Goal: Task Accomplishment & Management: Manage account settings

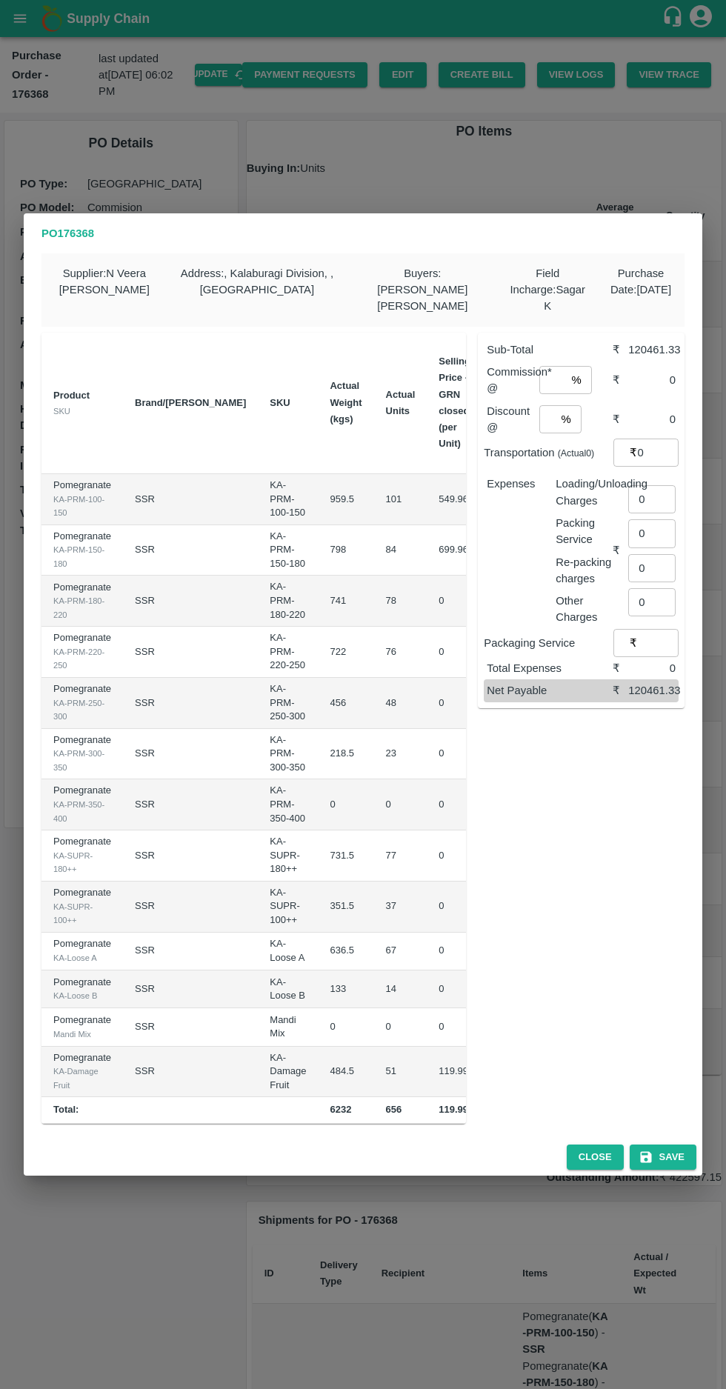
scroll to position [0, 156]
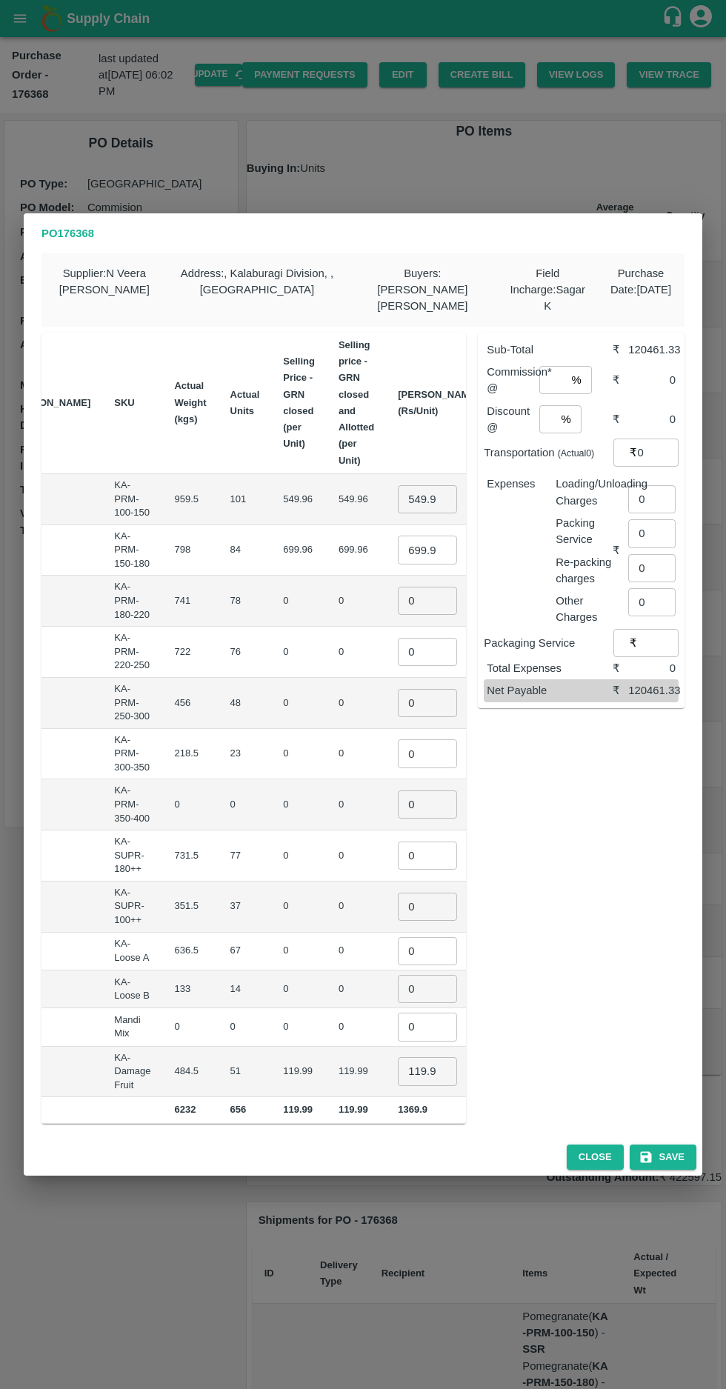
click at [656, 489] on input "0" at bounding box center [651, 499] width 47 height 28
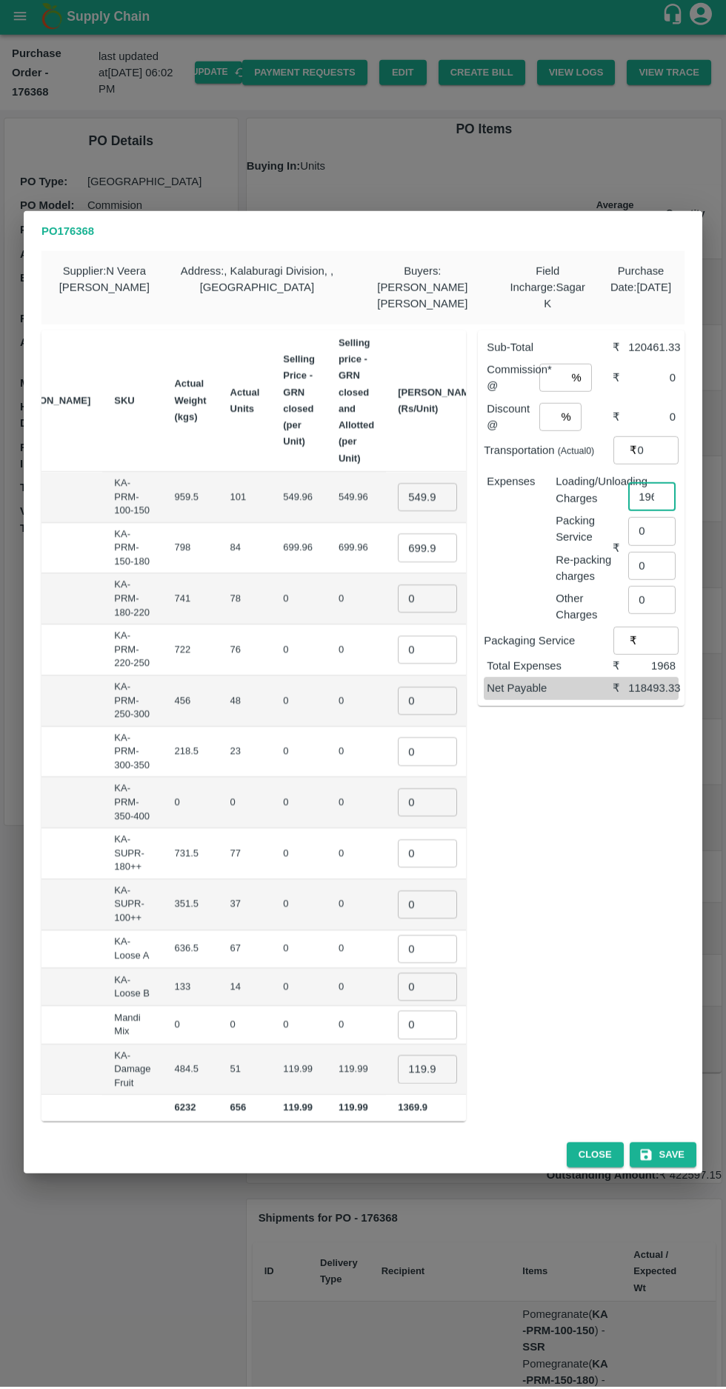
type input "1968"
click at [398, 485] on input "549.955" at bounding box center [427, 499] width 59 height 28
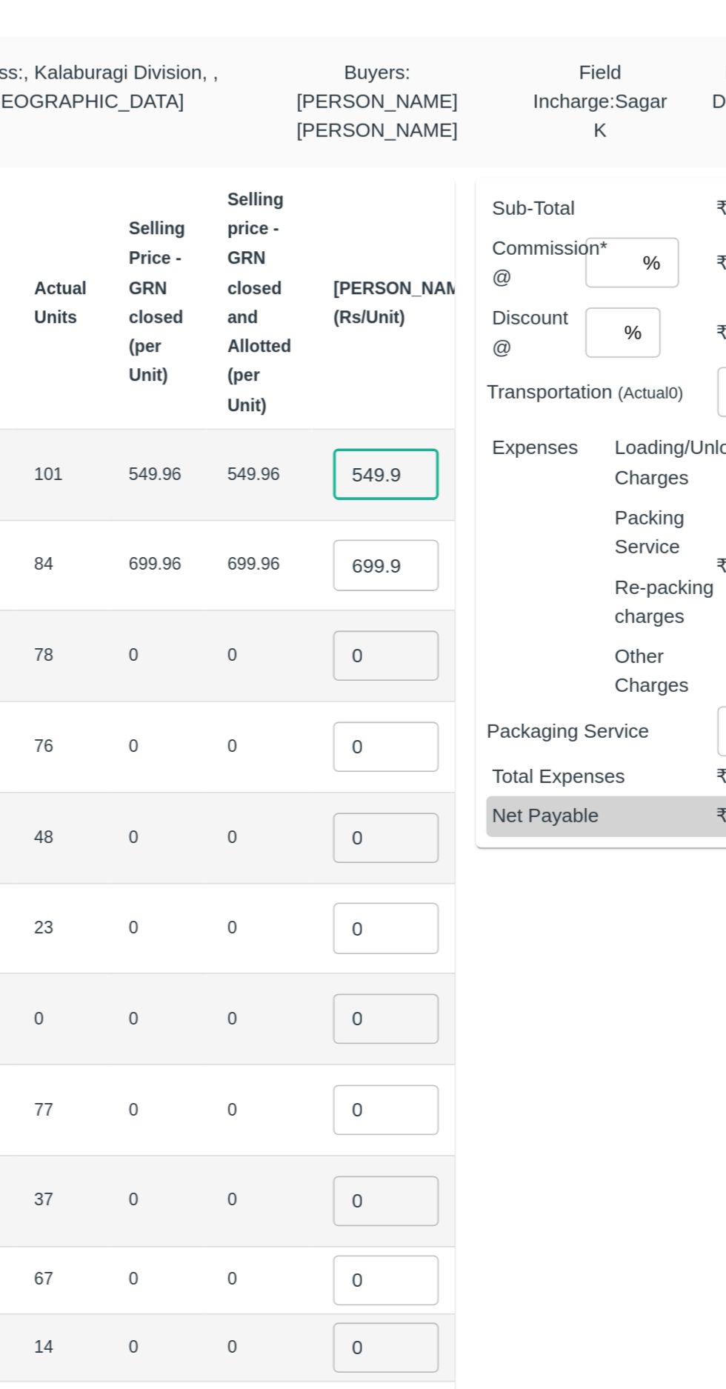
scroll to position [0, 9]
type input "5"
type input "550"
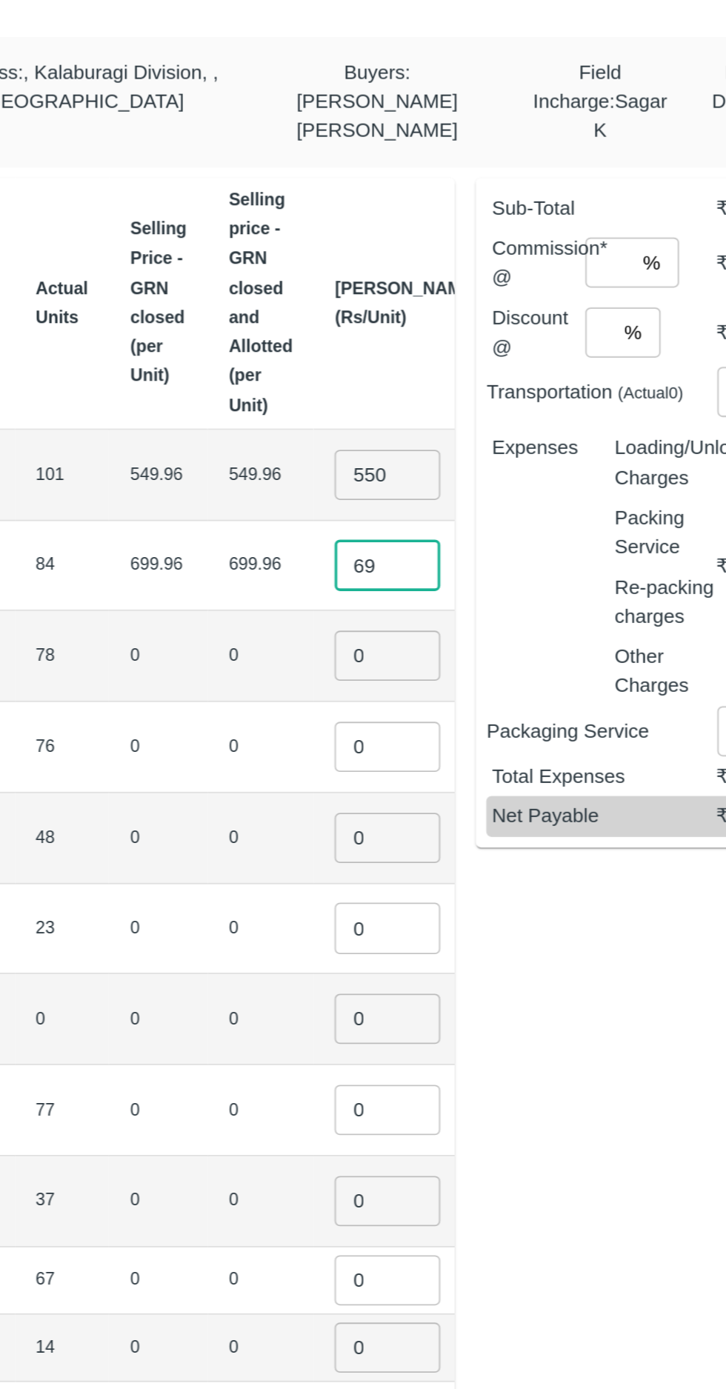
type input "6"
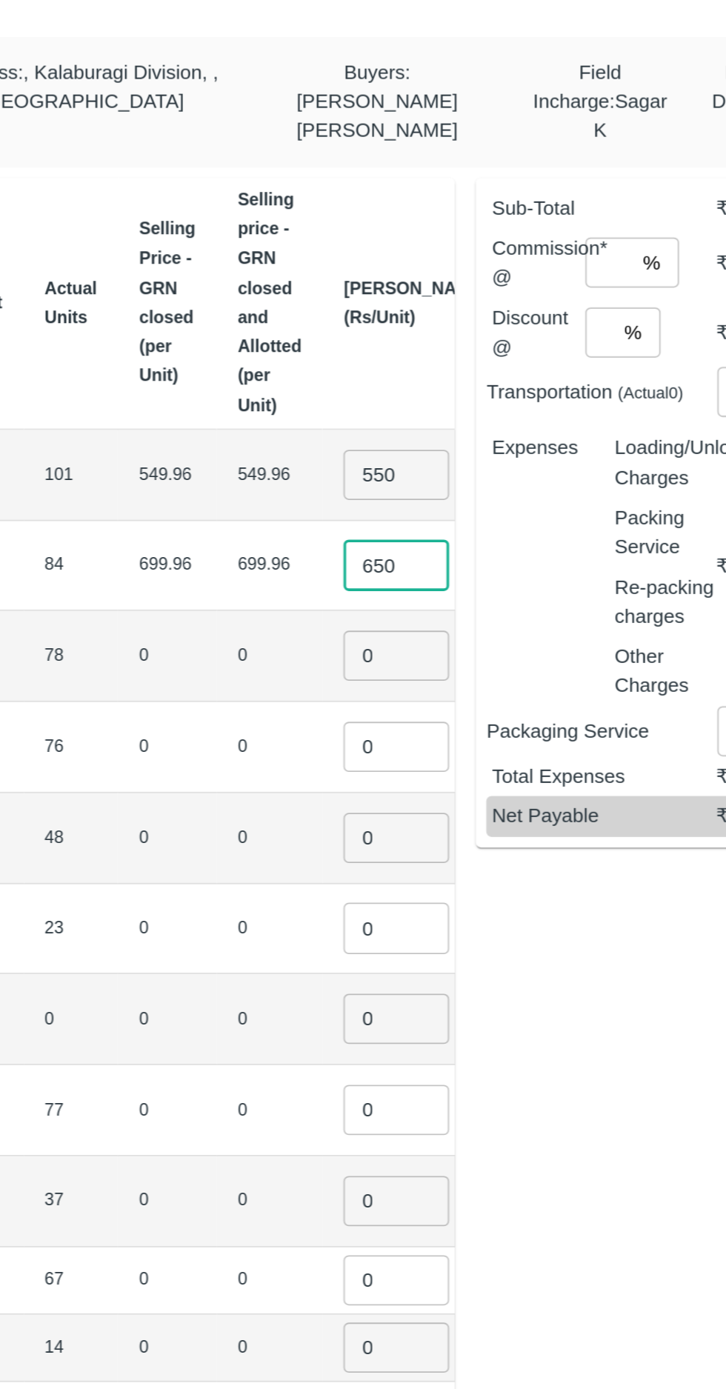
type input "650"
type input "750"
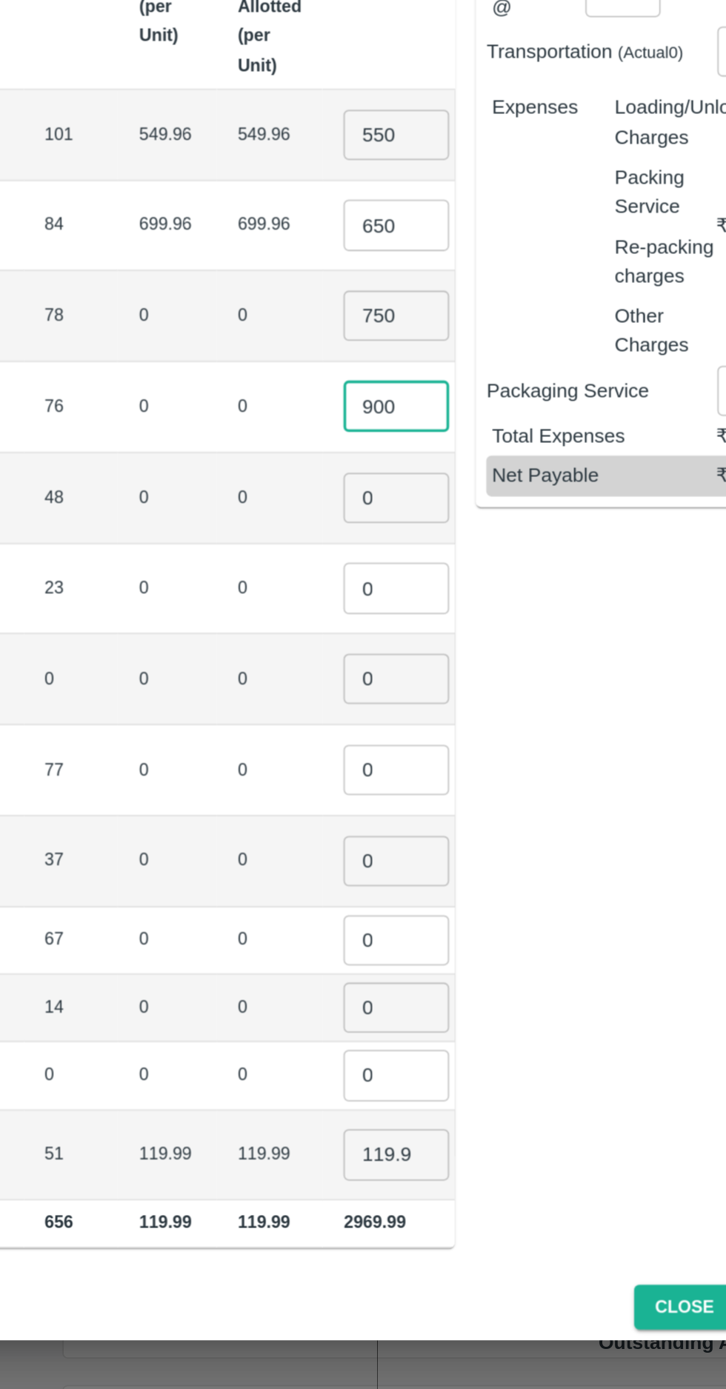
type input "900"
type input "1000"
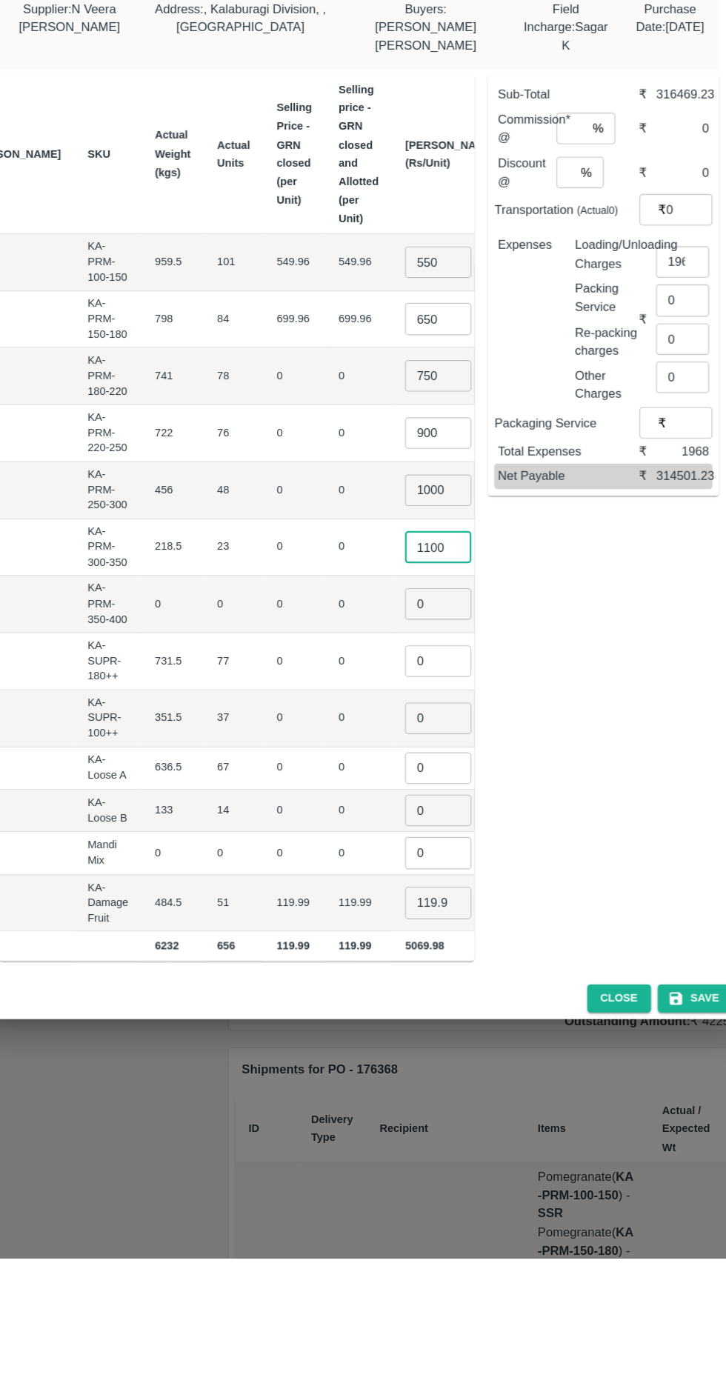
type input "1100"
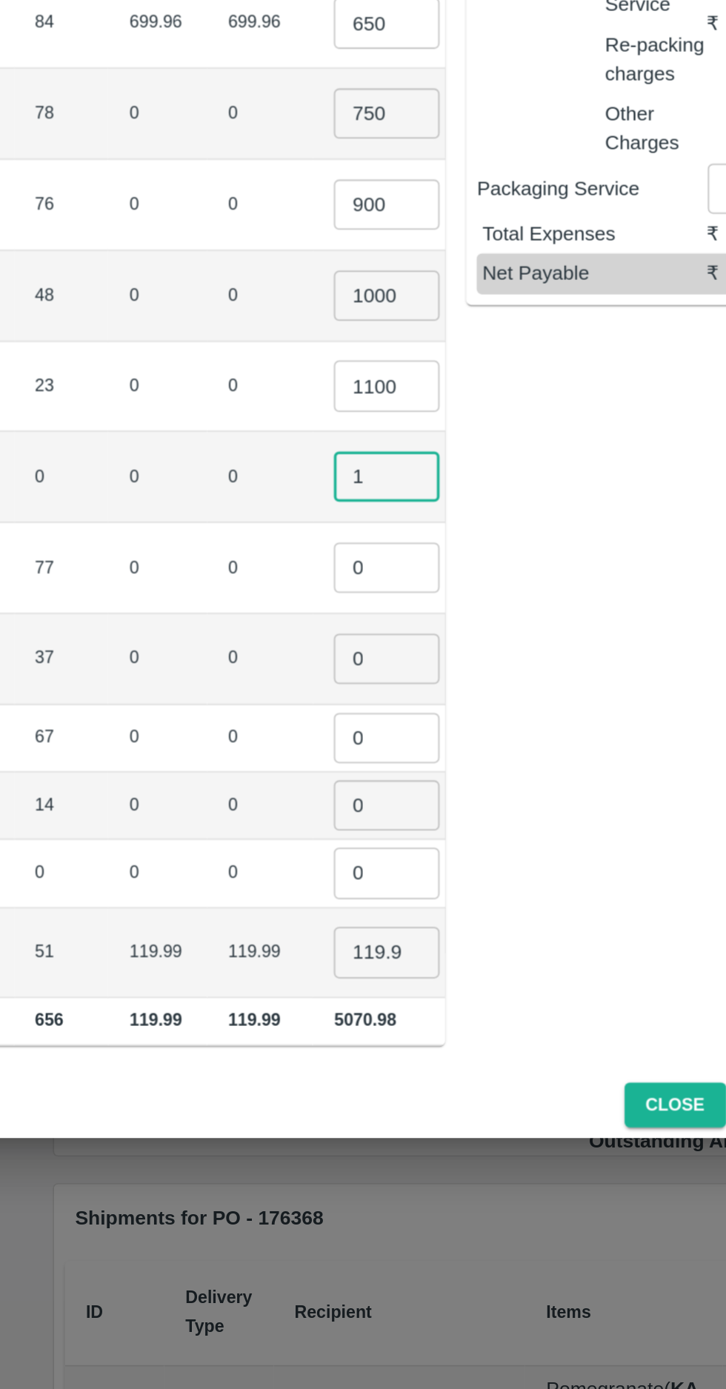
type input "1"
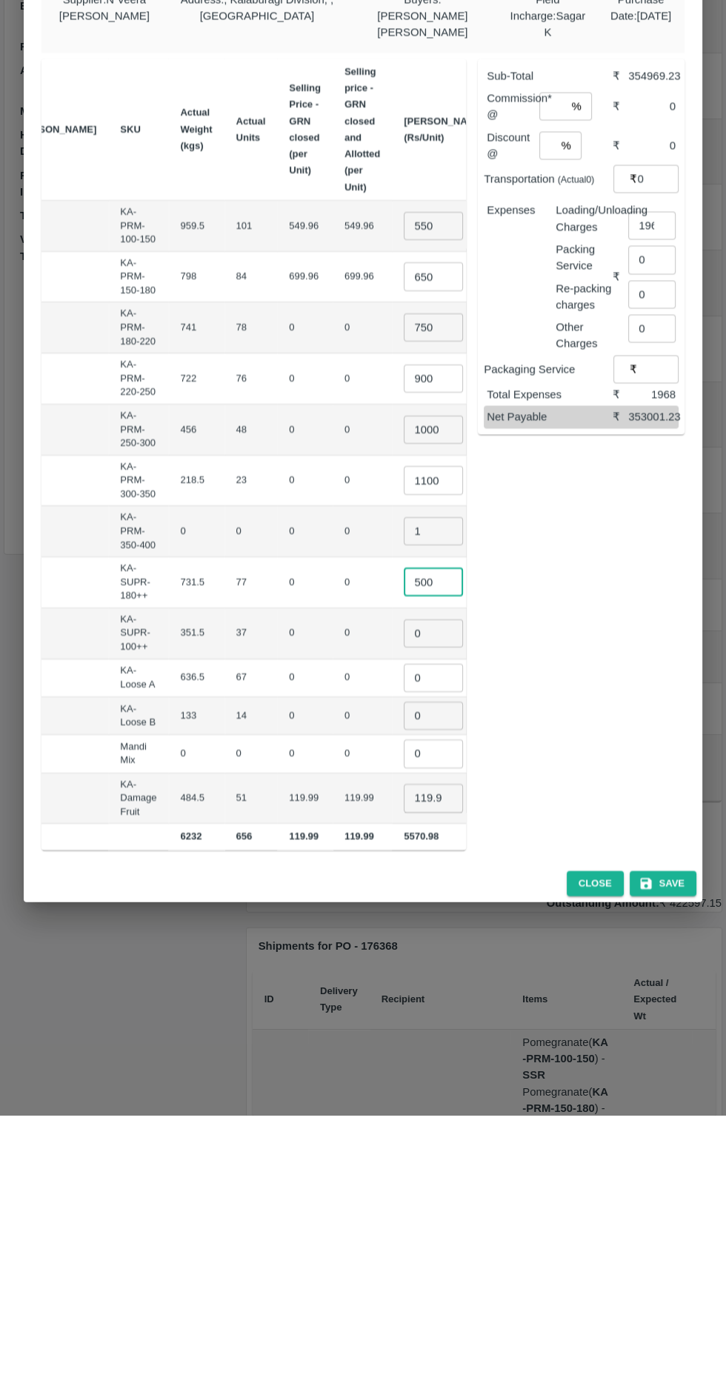
type input "500"
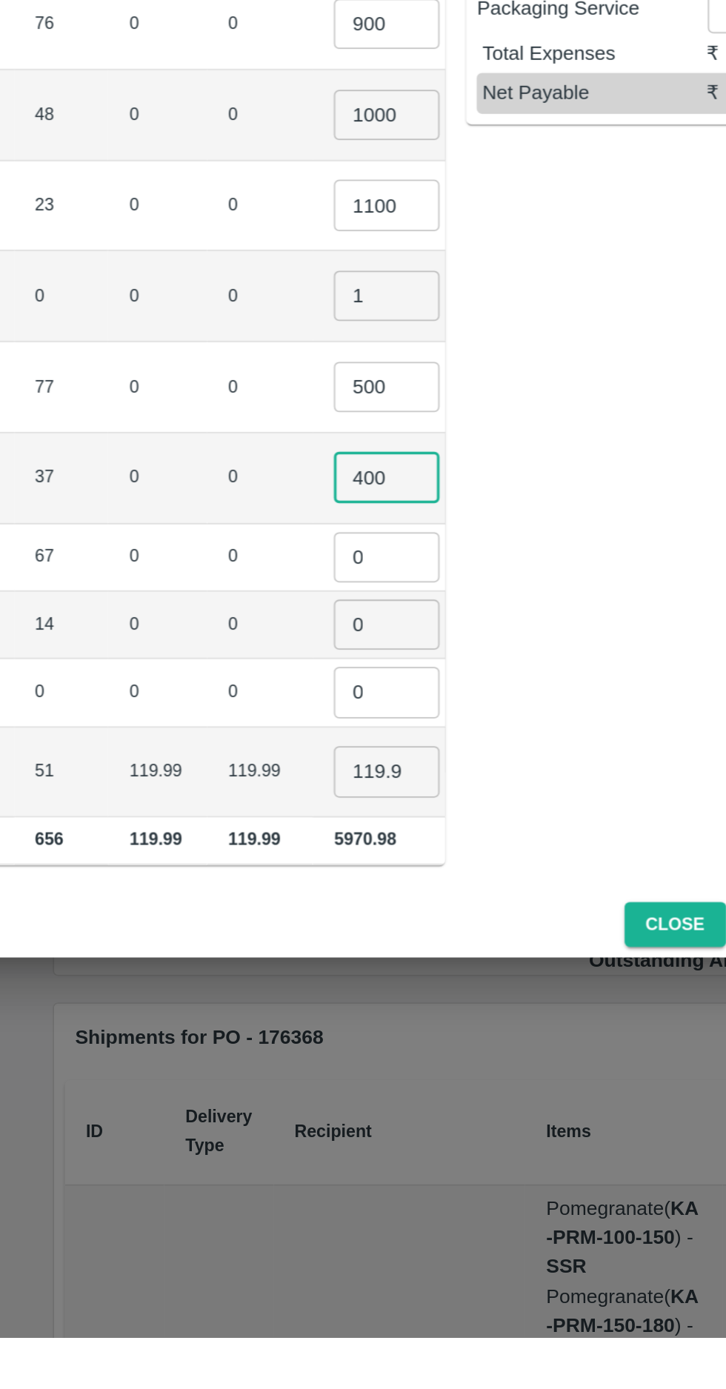
type input "400"
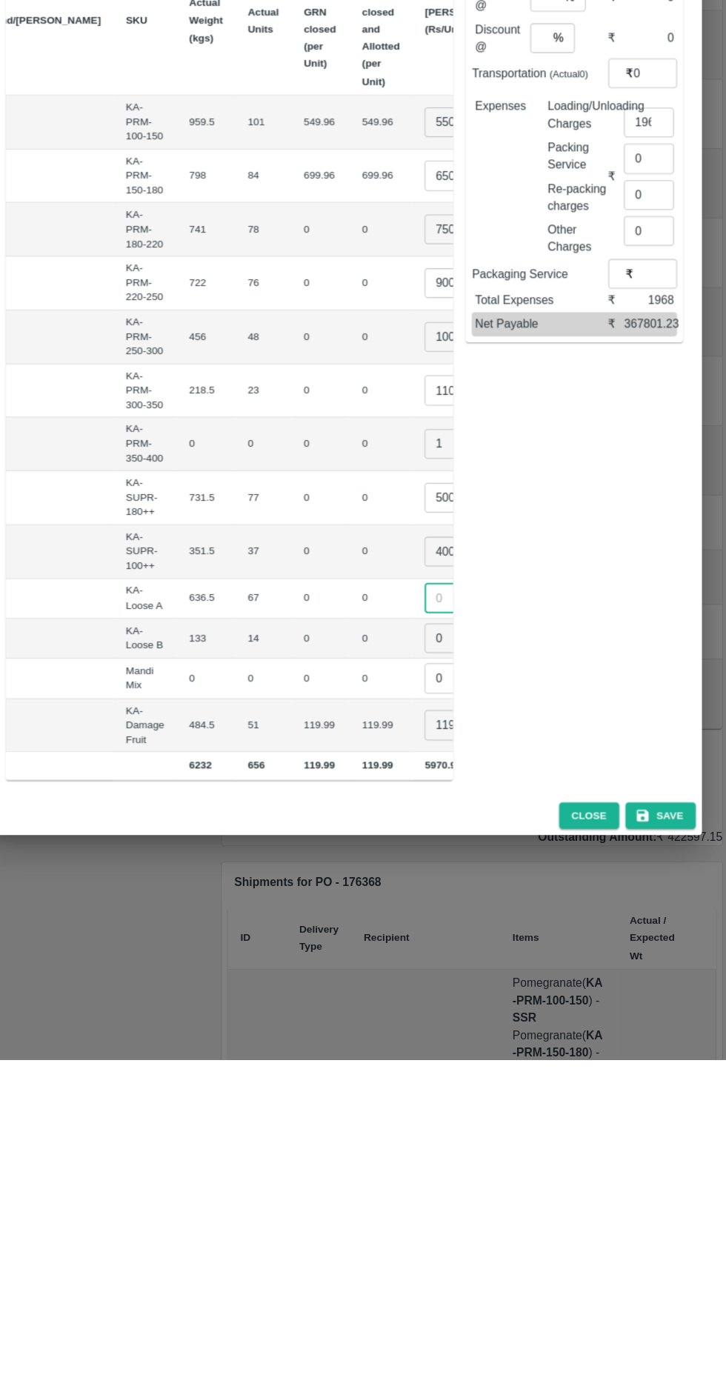
scroll to position [0, 115]
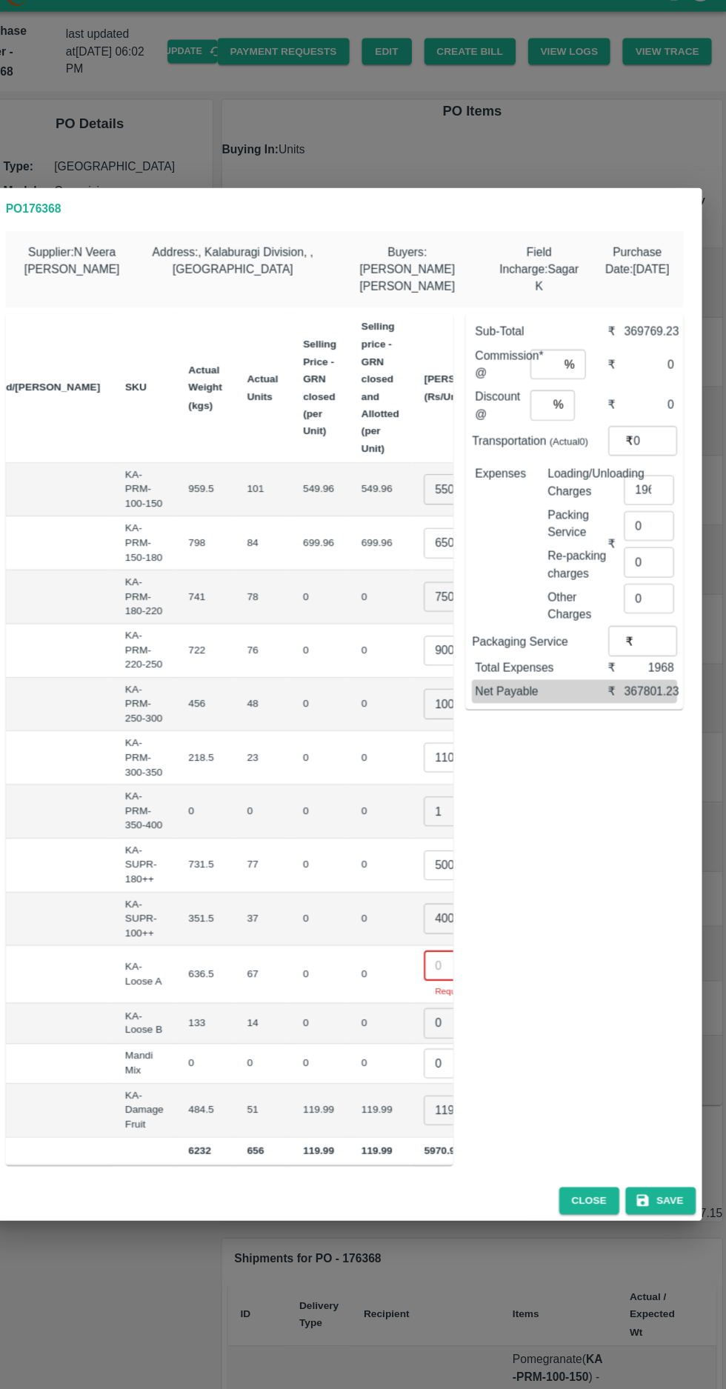
click at [438, 928] on input "number" at bounding box center [467, 942] width 59 height 28
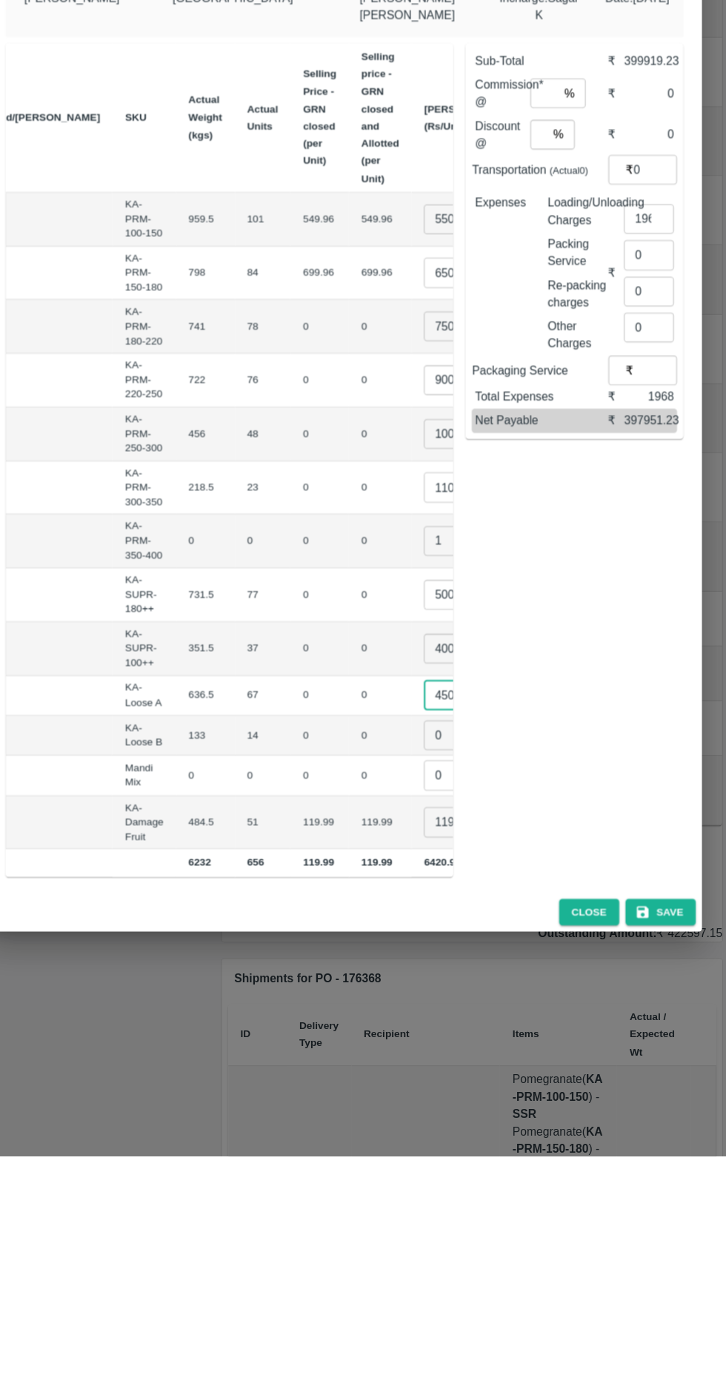
type input "450"
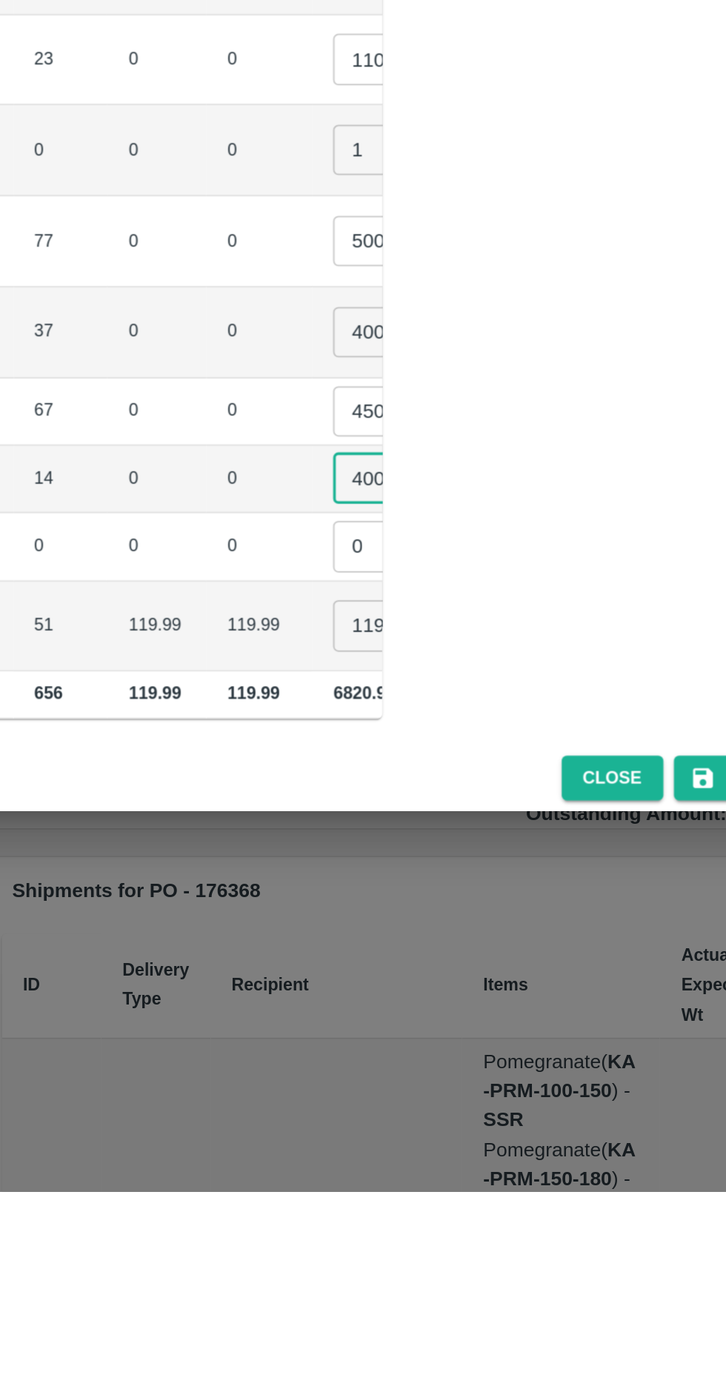
type input "400"
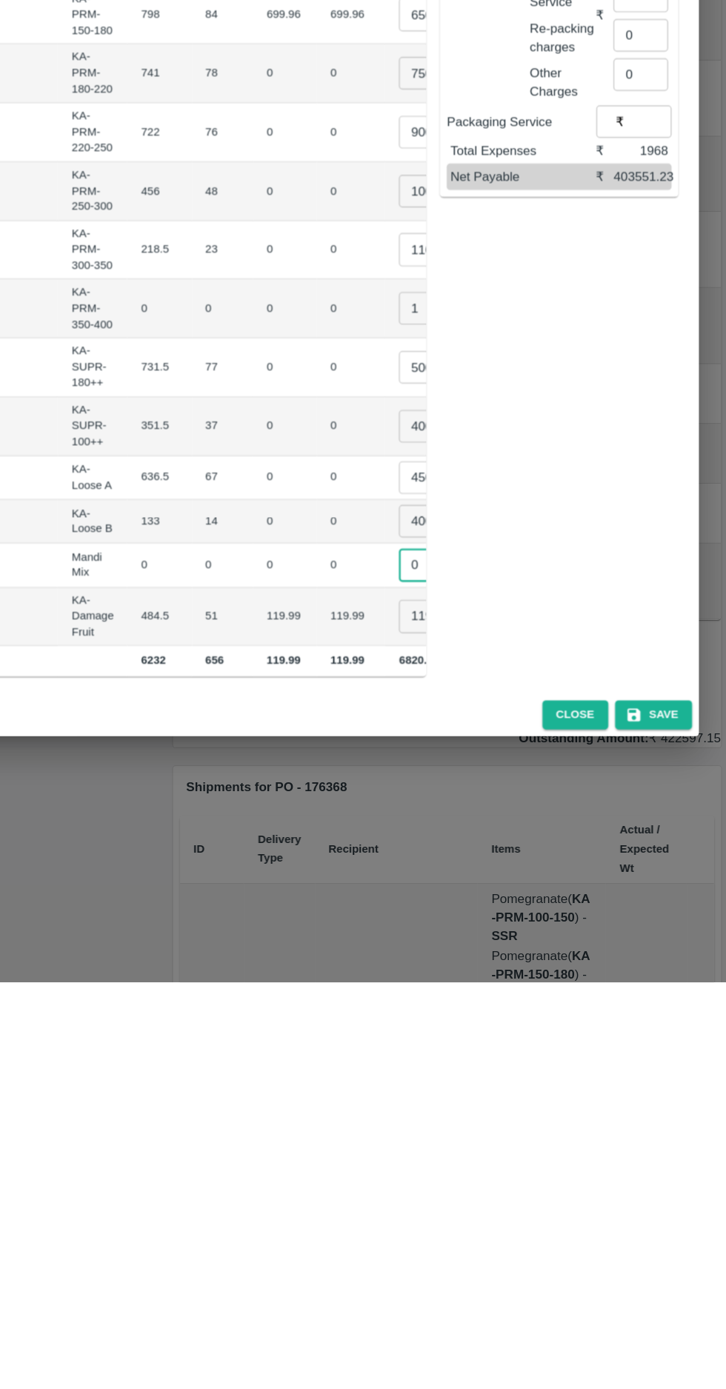
scroll to position [0, 0]
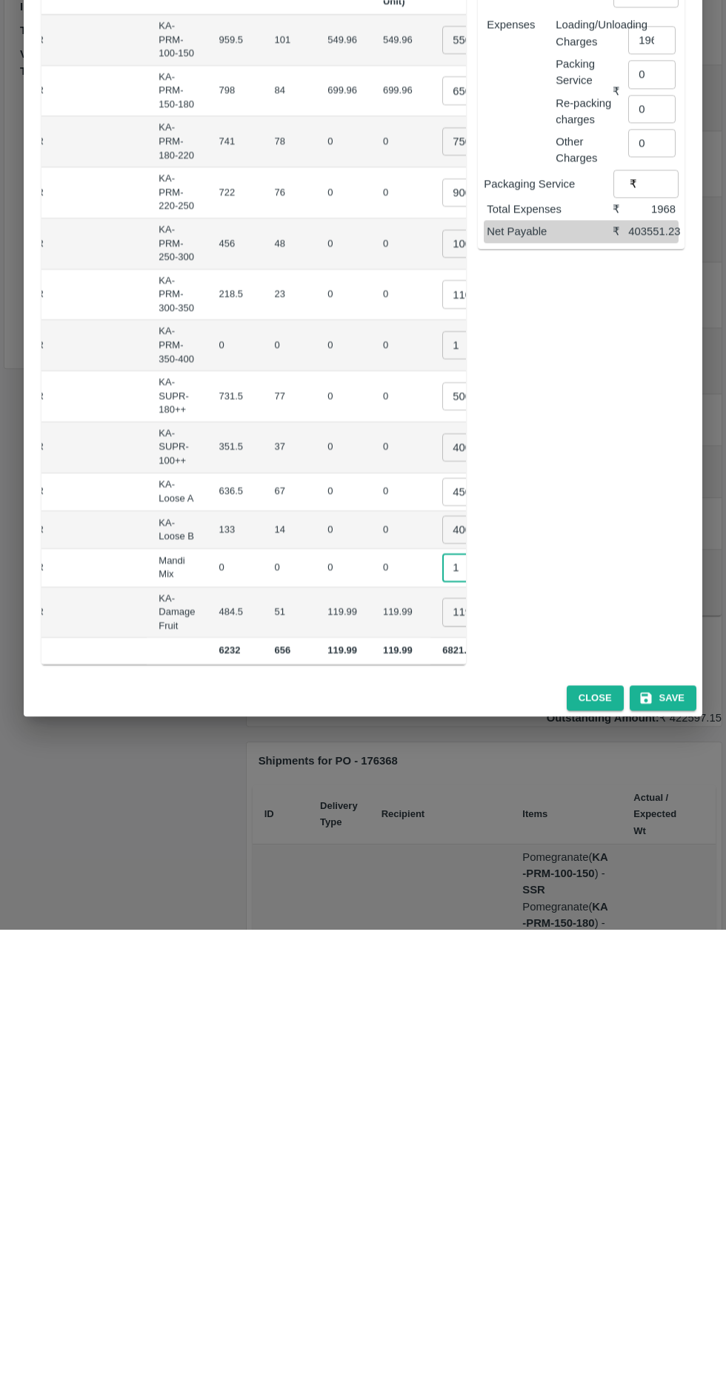
type input "1"
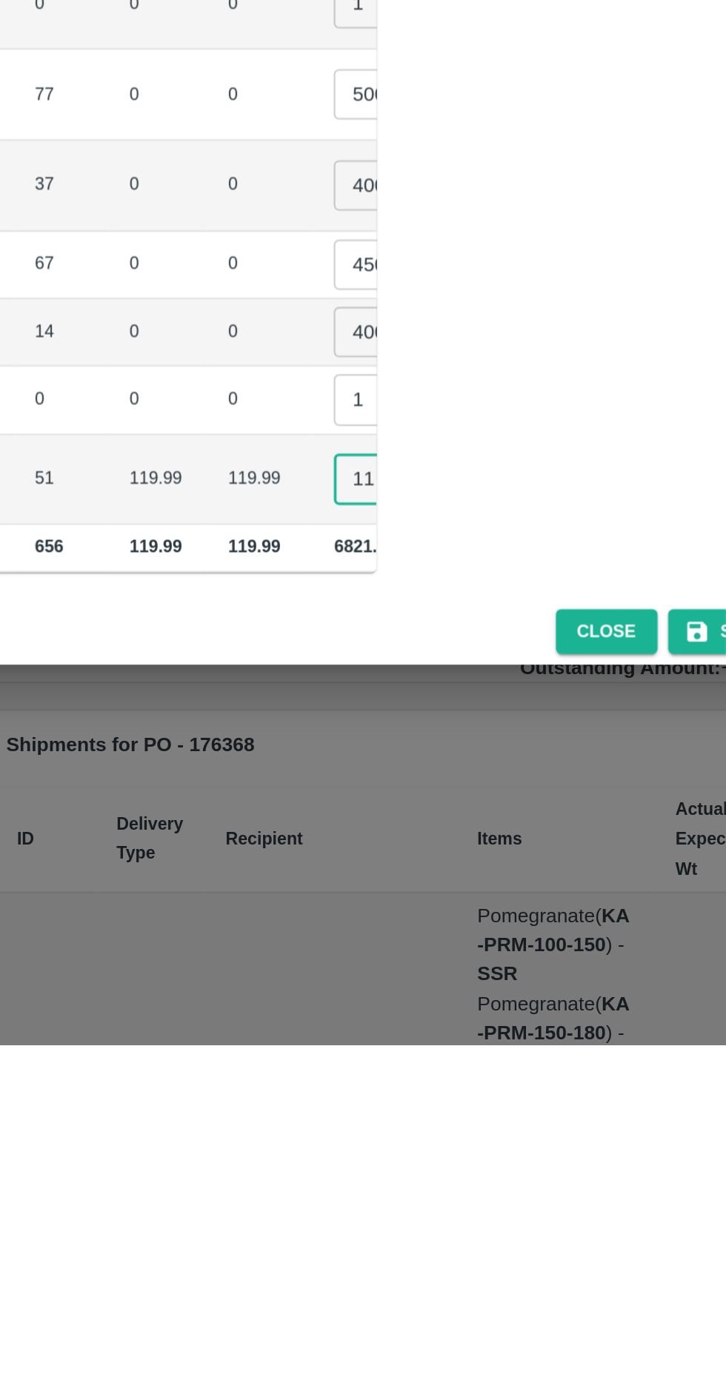
type input "1"
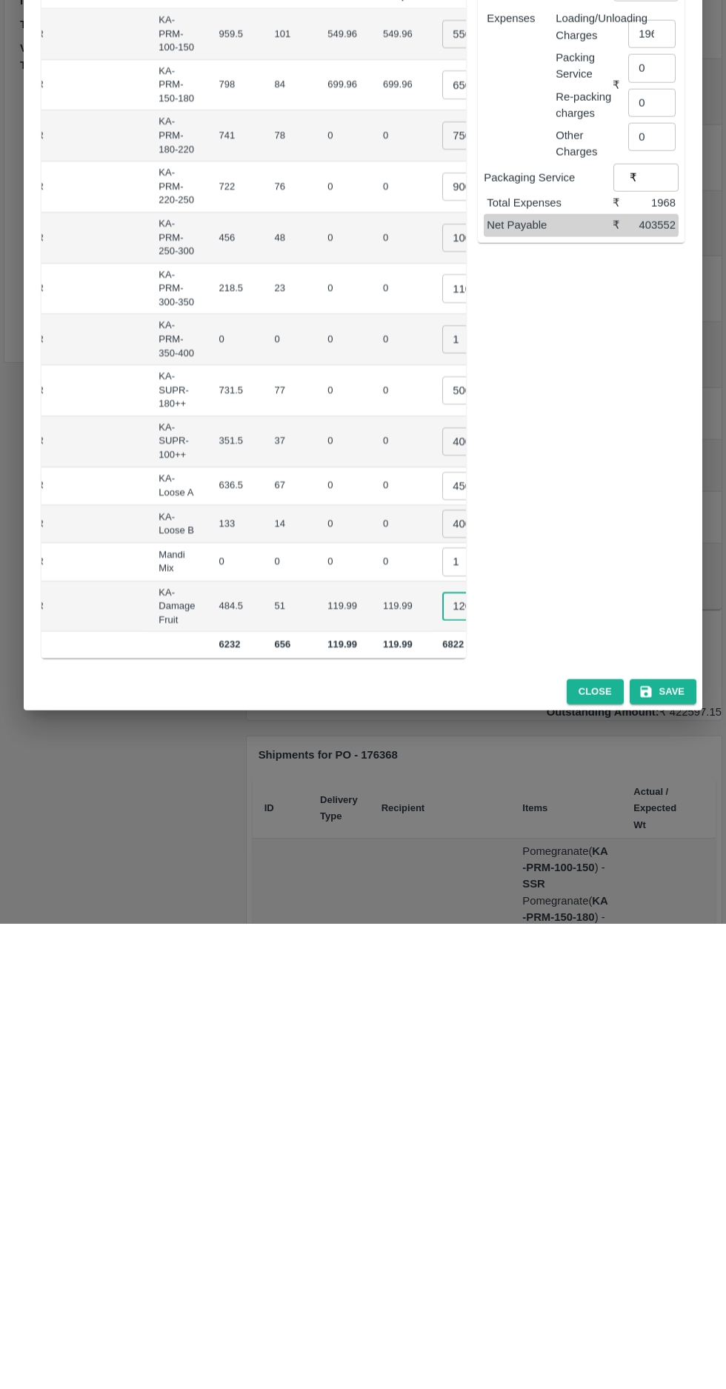
scroll to position [0, 142]
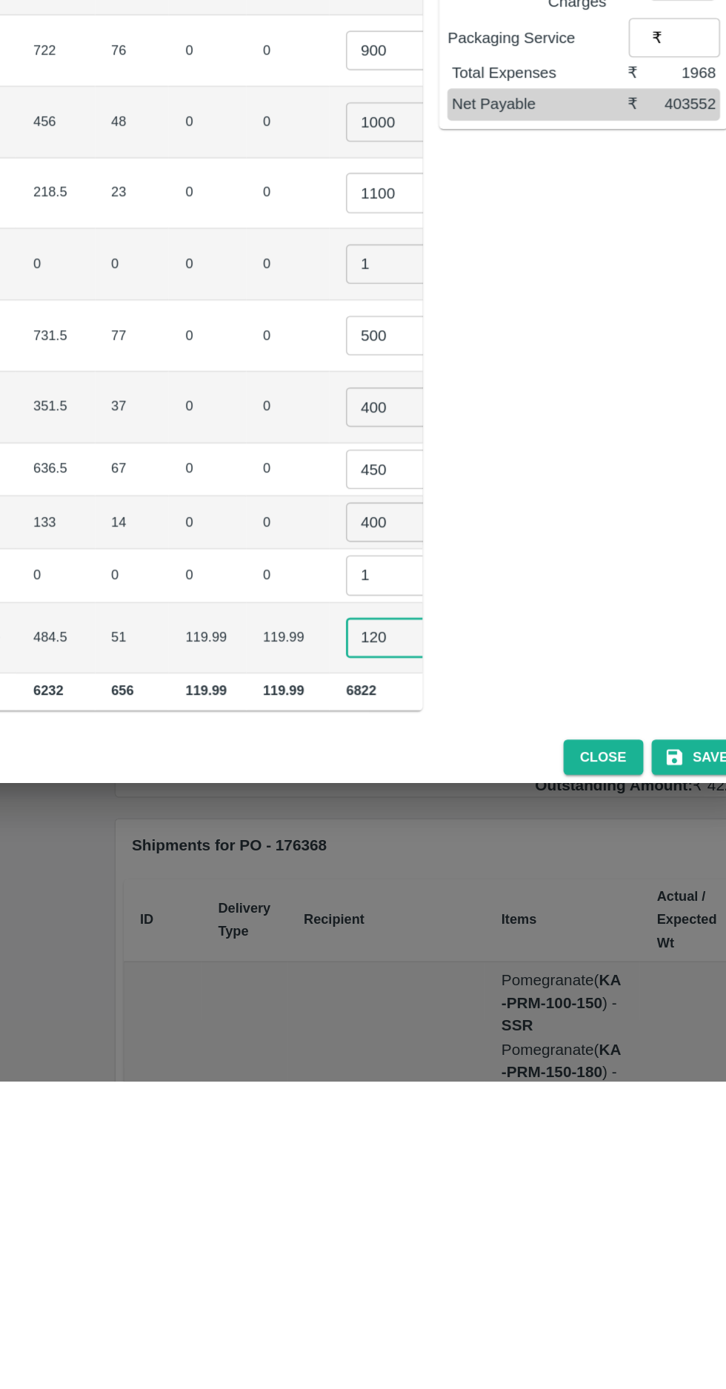
type input "120"
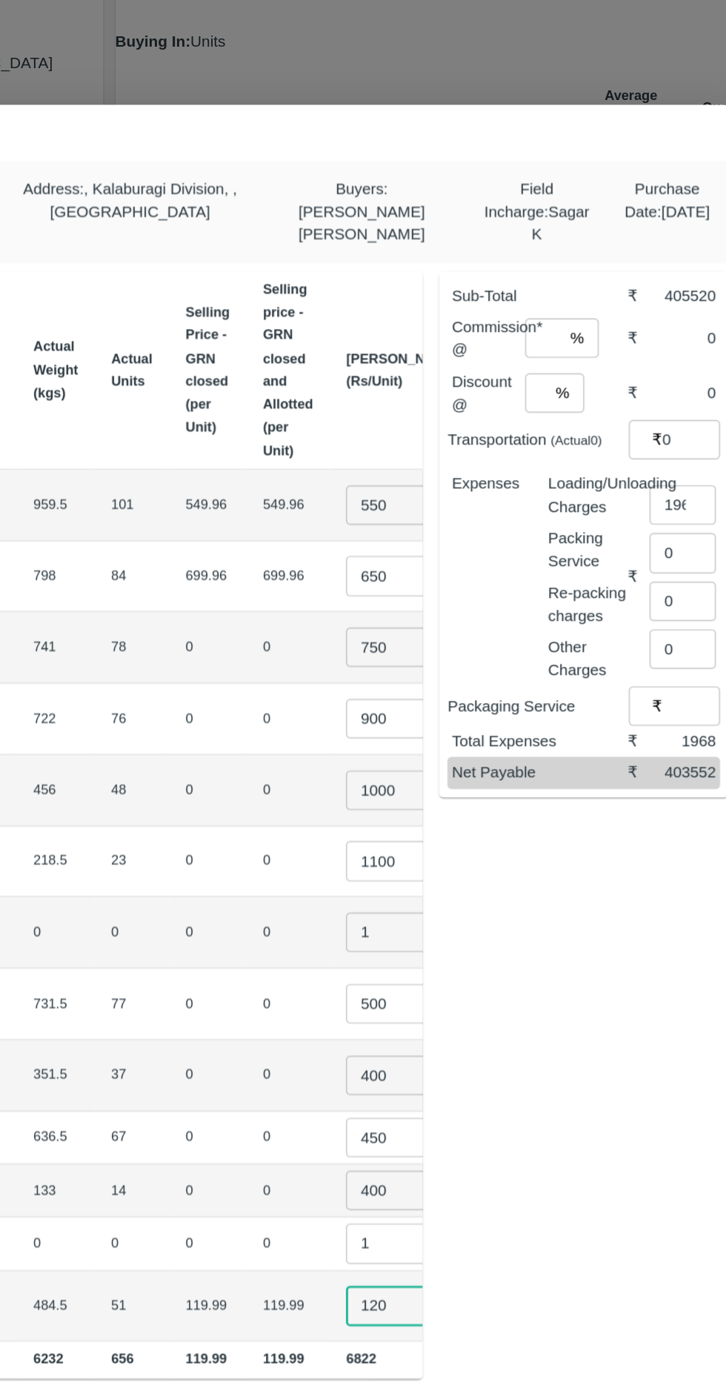
click at [550, 369] on input "number" at bounding box center [552, 380] width 27 height 28
type input "8"
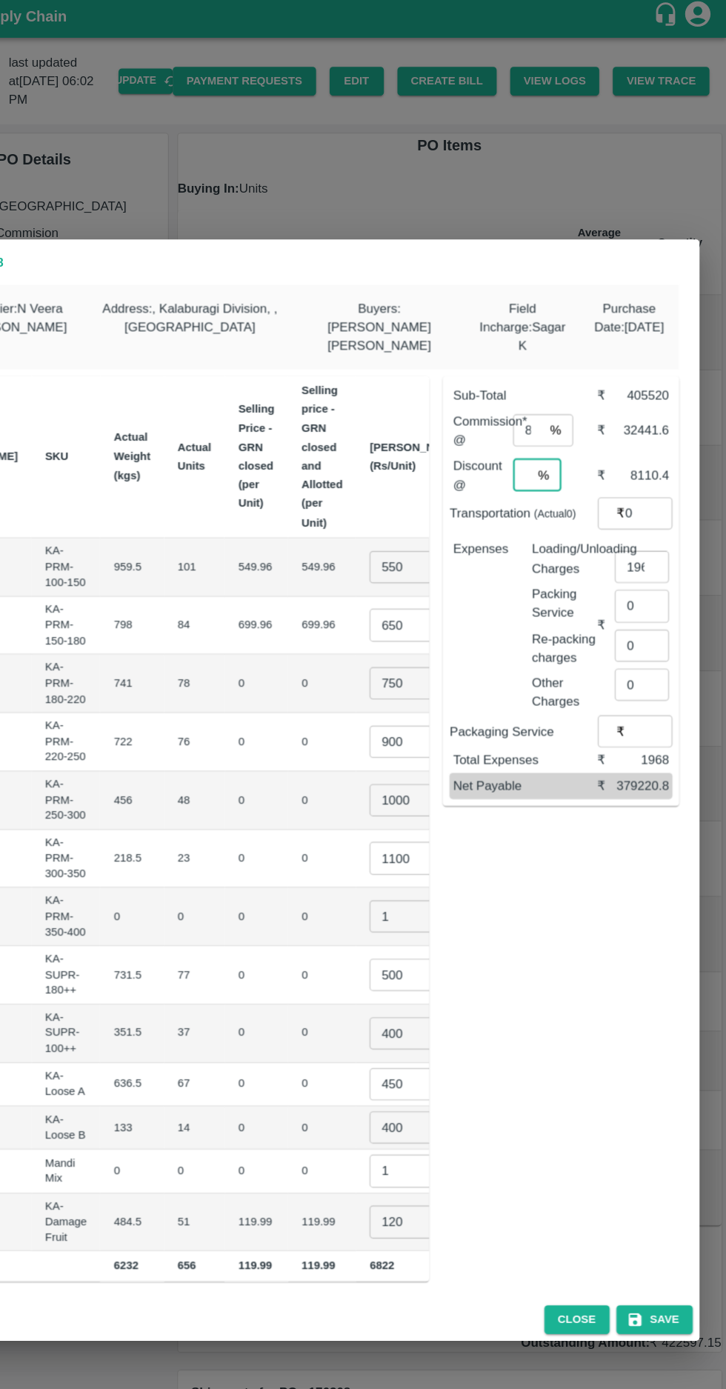
scroll to position [0, 0]
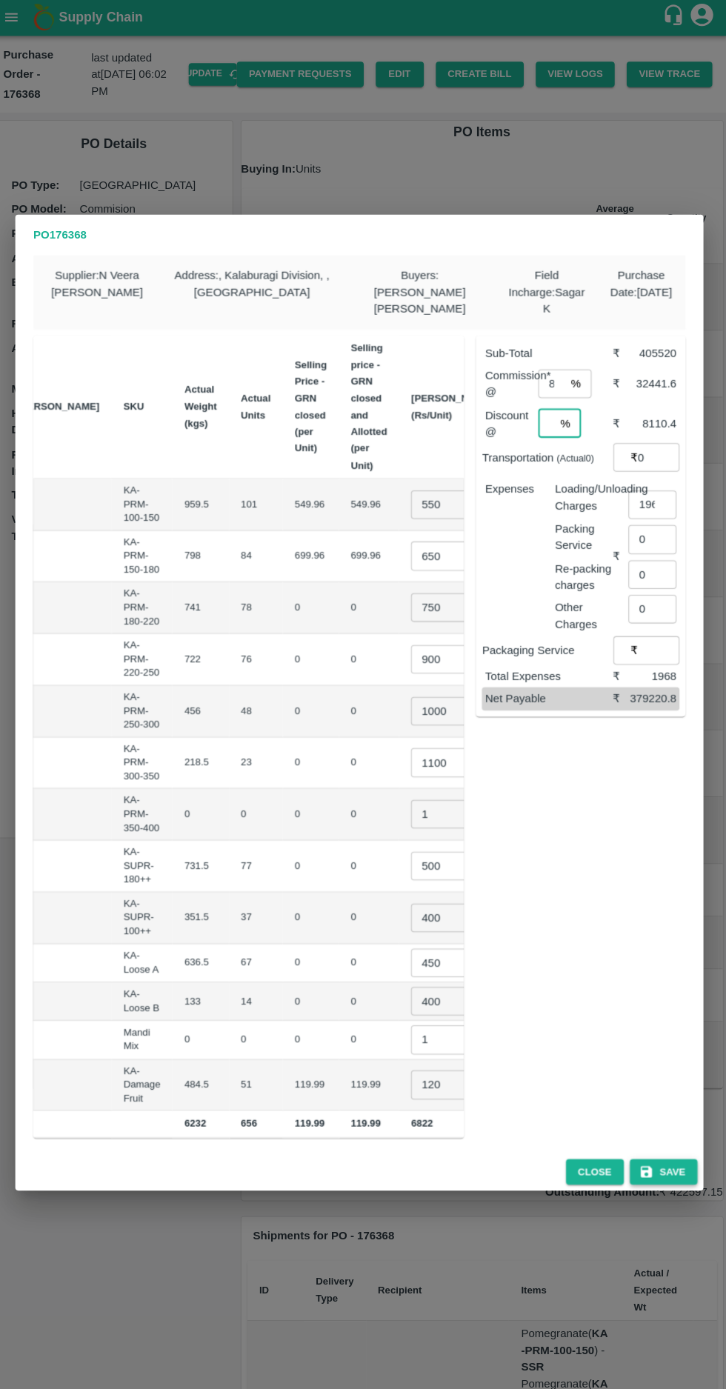
type input "2"
click at [673, 1150] on button "Save" at bounding box center [663, 1157] width 67 height 26
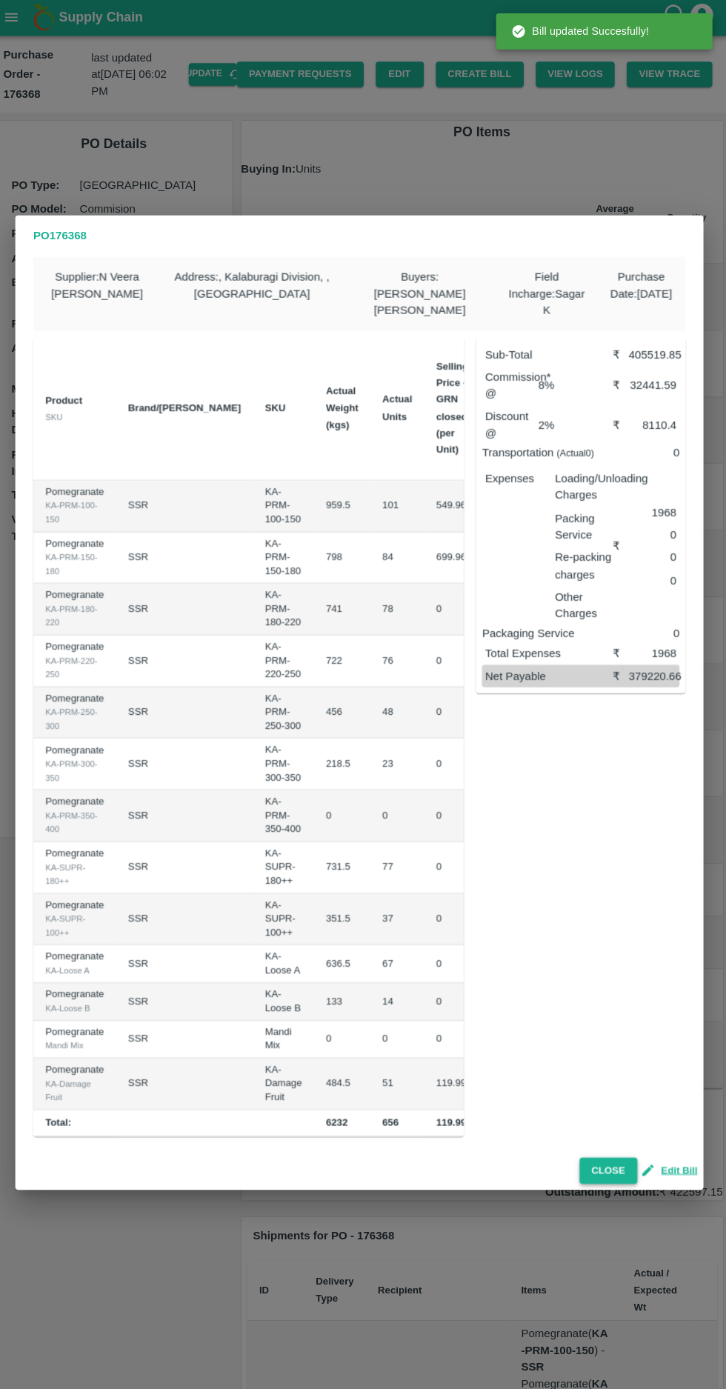
click at [613, 1149] on button "Close" at bounding box center [608, 1156] width 57 height 26
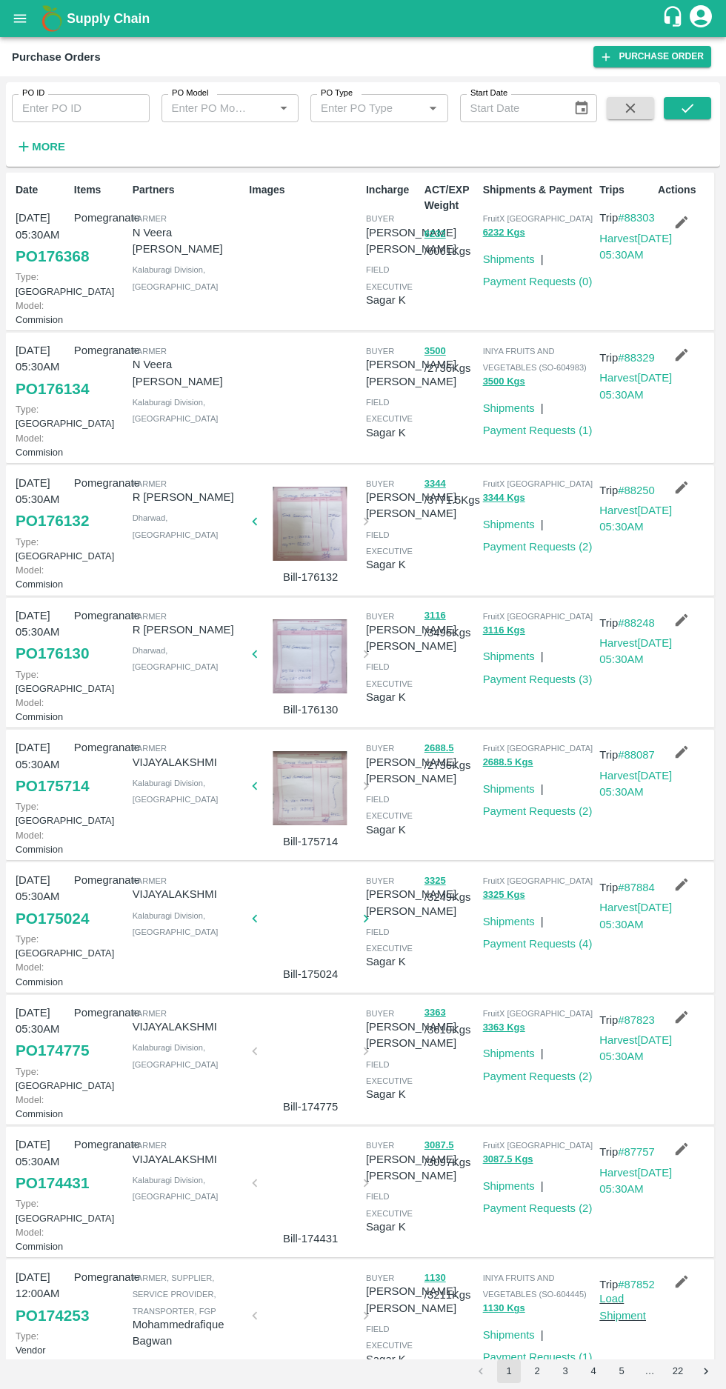
click at [33, 268] on link "PO 176368" at bounding box center [52, 256] width 73 height 27
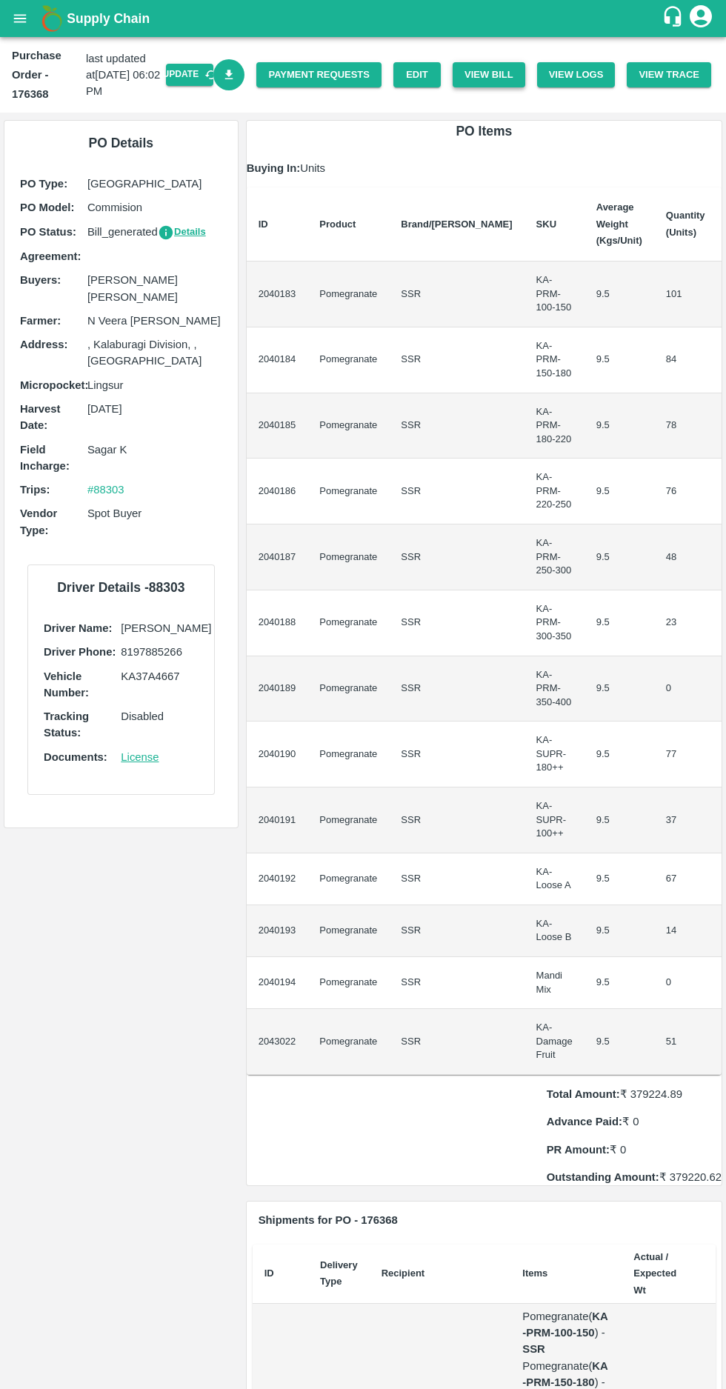
click at [489, 71] on button "View Bill" at bounding box center [489, 75] width 73 height 26
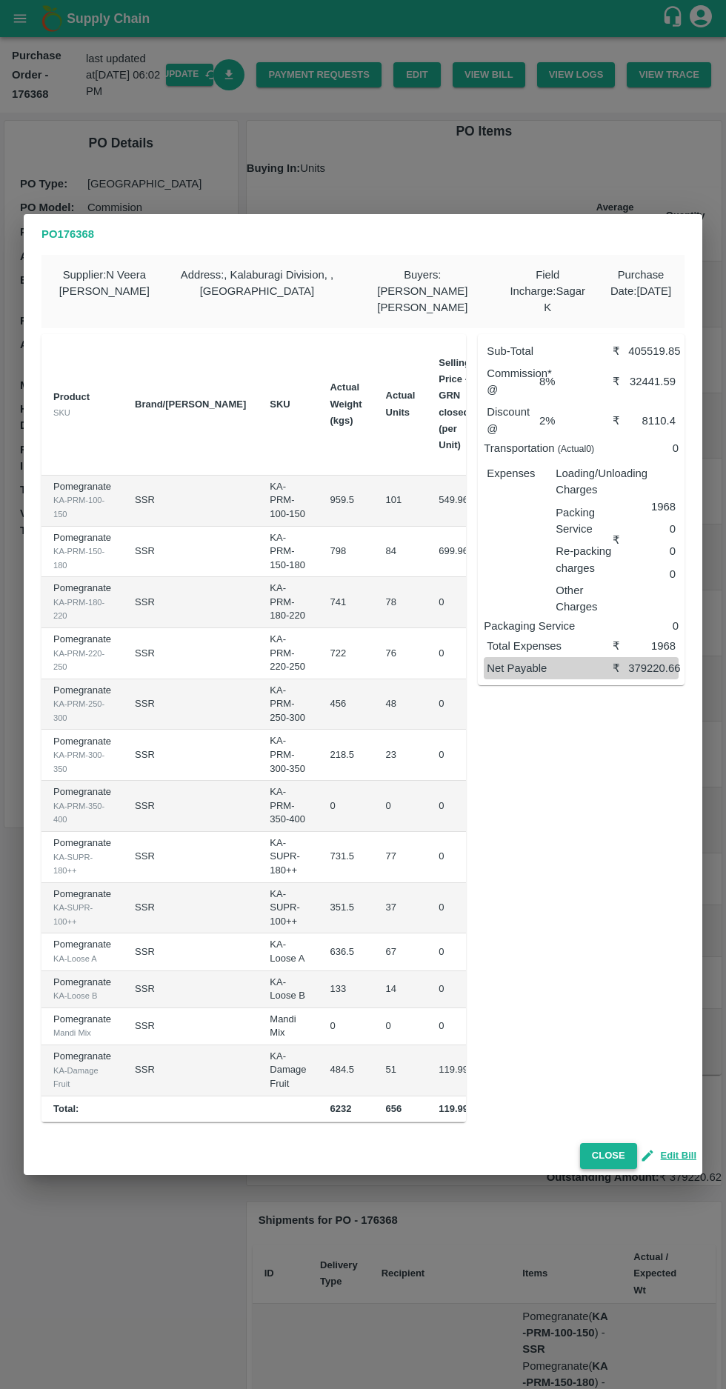
click at [613, 1145] on button "Close" at bounding box center [608, 1156] width 57 height 26
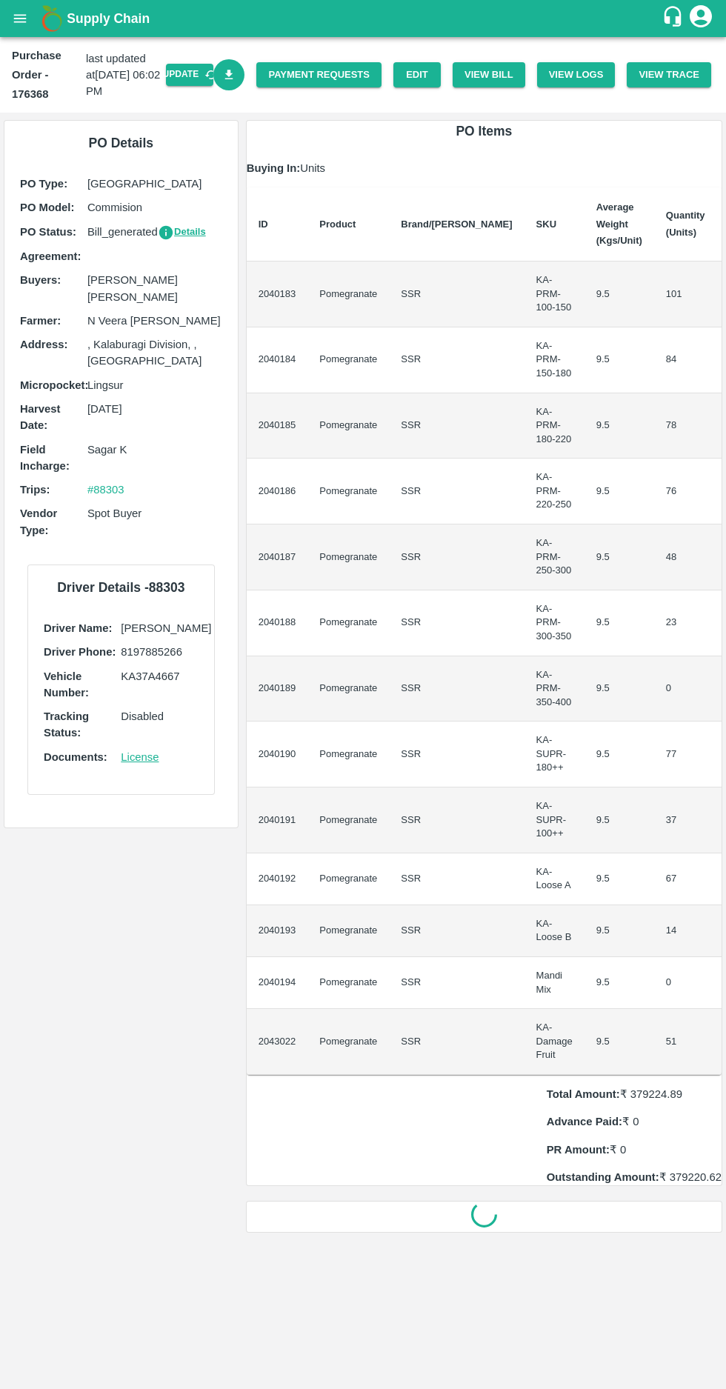
click at [236, 80] on icon "Download Bill" at bounding box center [229, 75] width 14 height 14
